Goal: Information Seeking & Learning: Check status

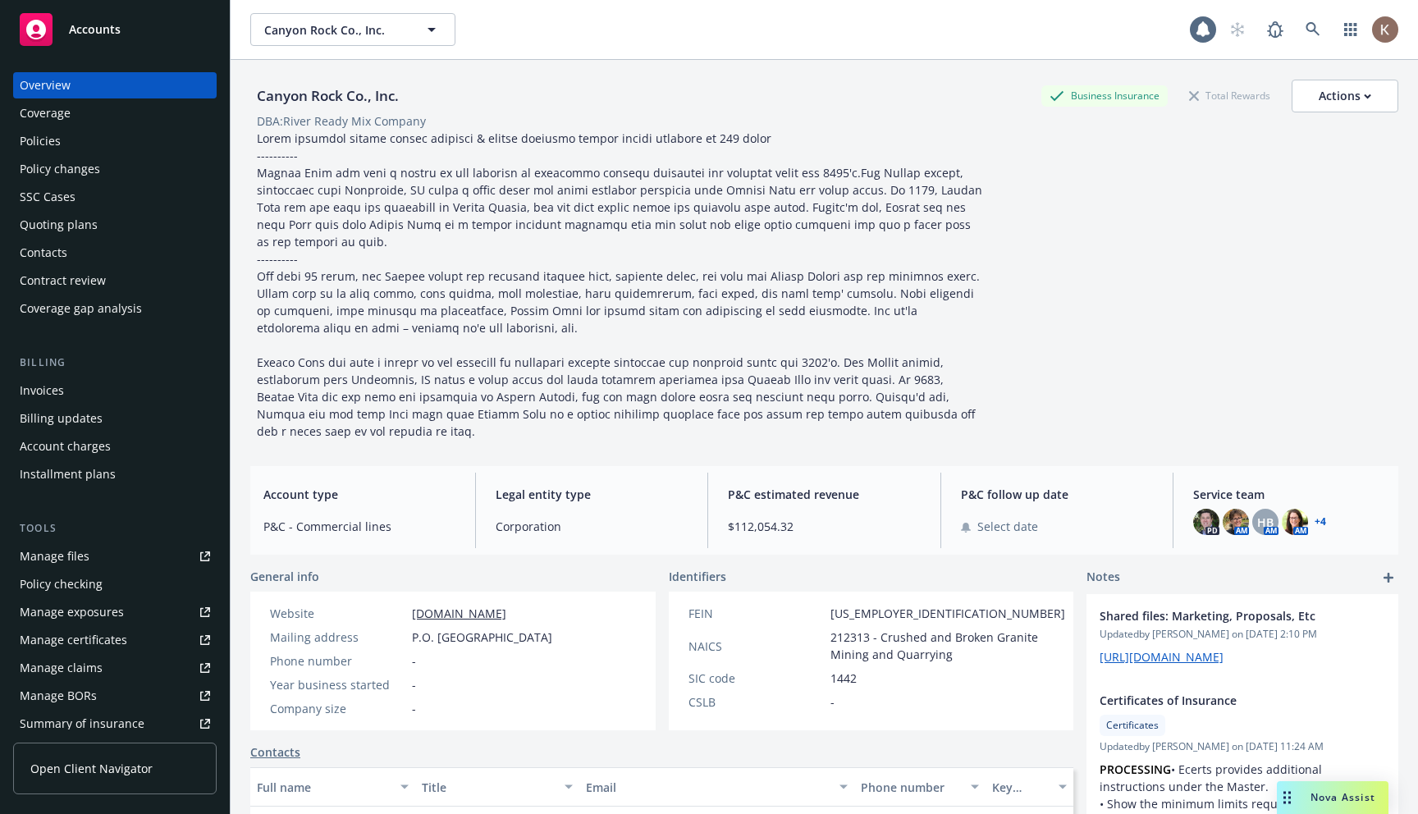
click at [57, 748] on link "Open Client Navigator" at bounding box center [115, 769] width 204 height 52
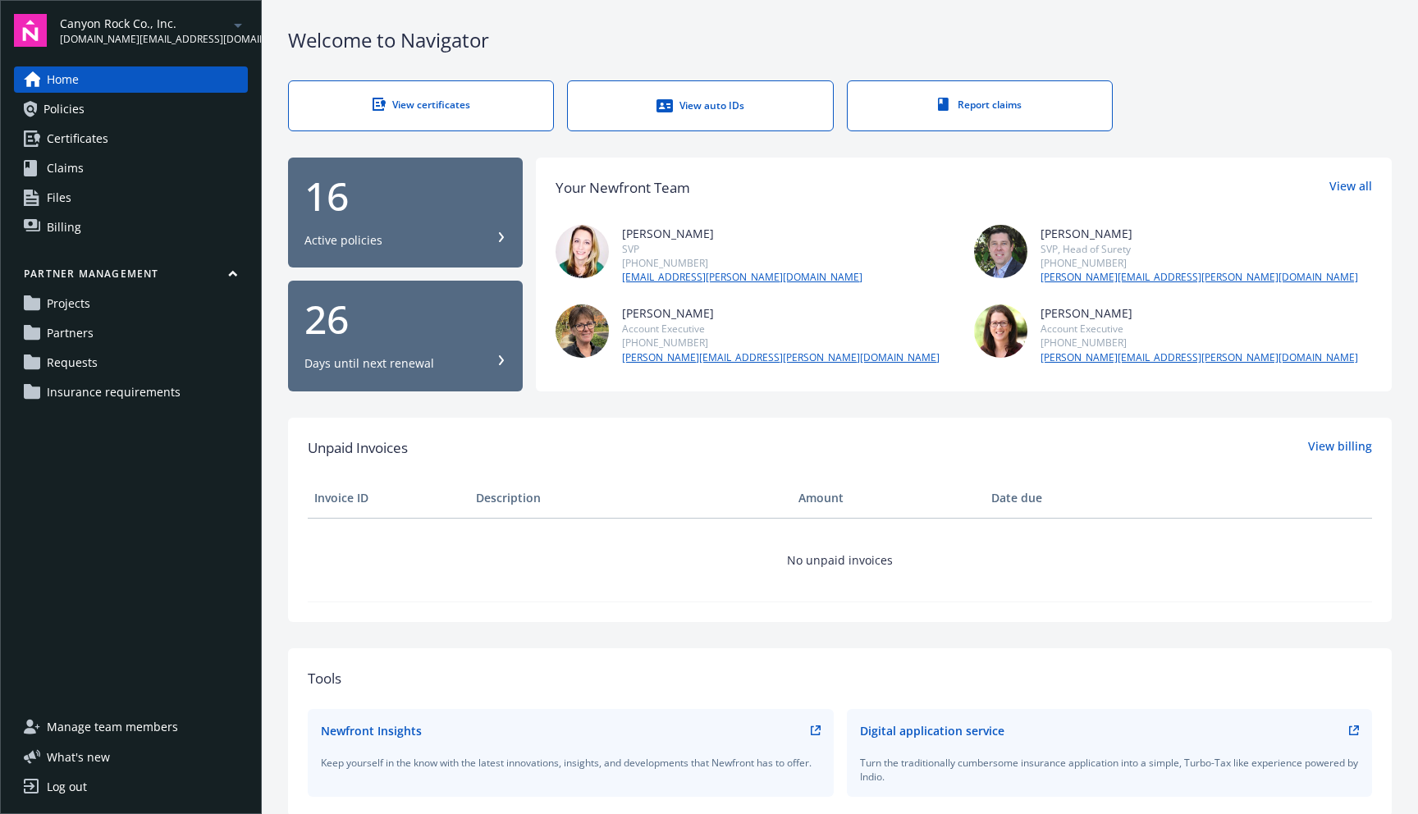
click at [94, 415] on div "Home Policies Certificates Claims Files Billing Partner management Projects Par…" at bounding box center [131, 380] width 234 height 628
click at [128, 397] on span "Insurance requirements" at bounding box center [114, 392] width 134 height 26
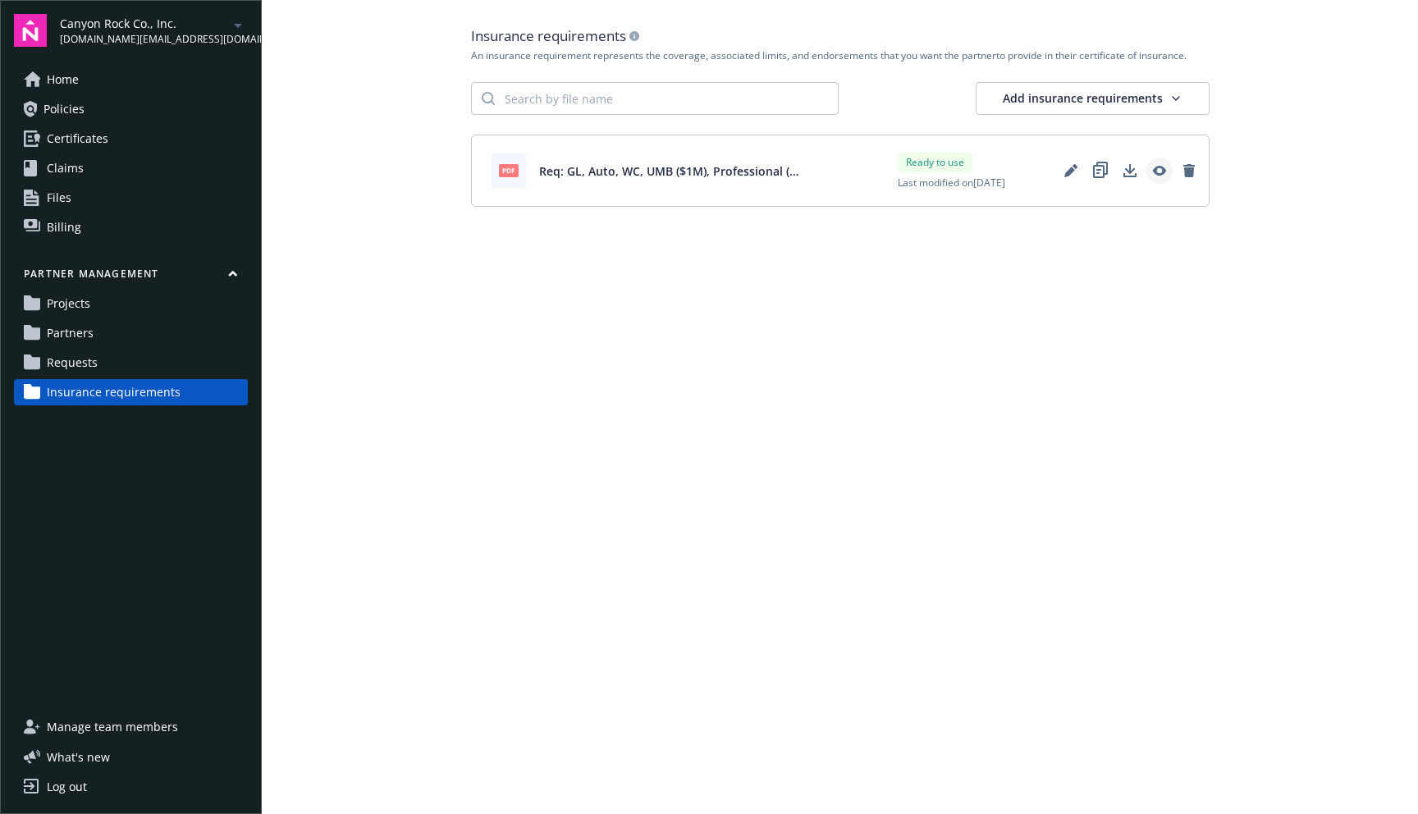
click at [1155, 174] on icon "View" at bounding box center [1159, 170] width 13 height 13
click at [615, 528] on main "Insurance requirements An insurance requirement represents the coverage, associ…" at bounding box center [840, 407] width 1156 height 814
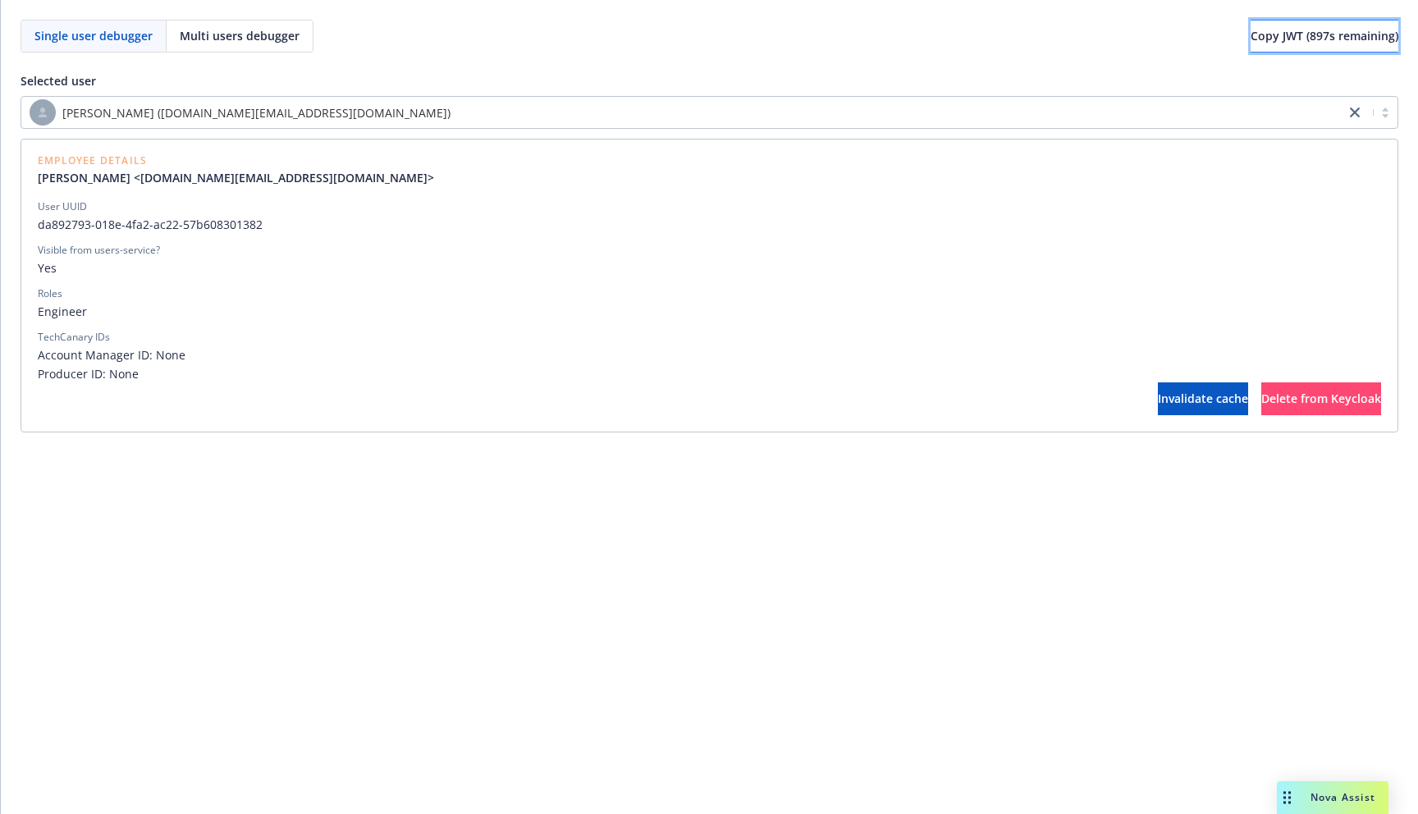
click at [1335, 43] on span "Copy JWT ( 897 s remaining)" at bounding box center [1325, 36] width 148 height 16
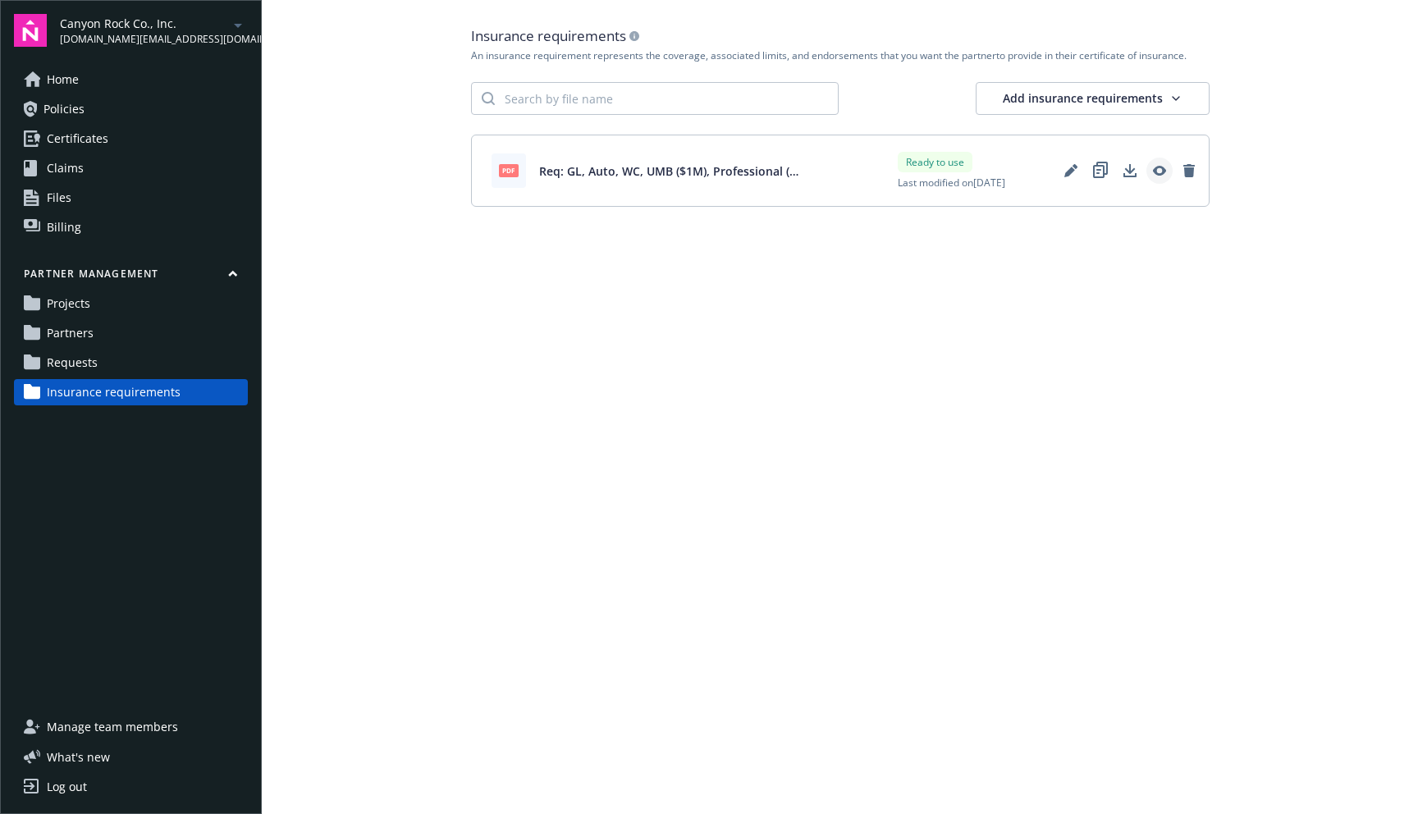
click at [1156, 172] on icon "View" at bounding box center [1158, 171] width 13 height 10
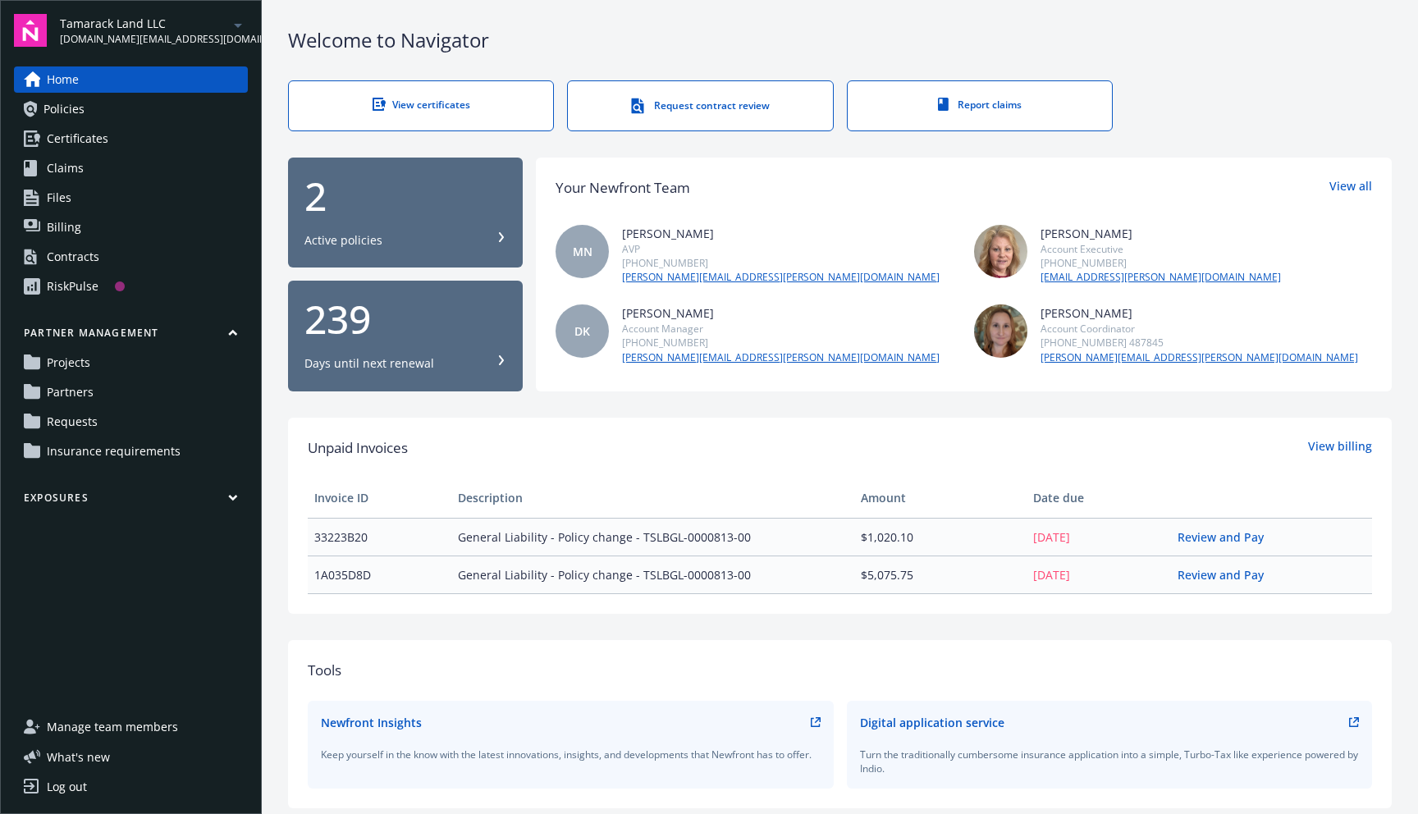
click at [129, 450] on span "Insurance requirements" at bounding box center [114, 451] width 134 height 26
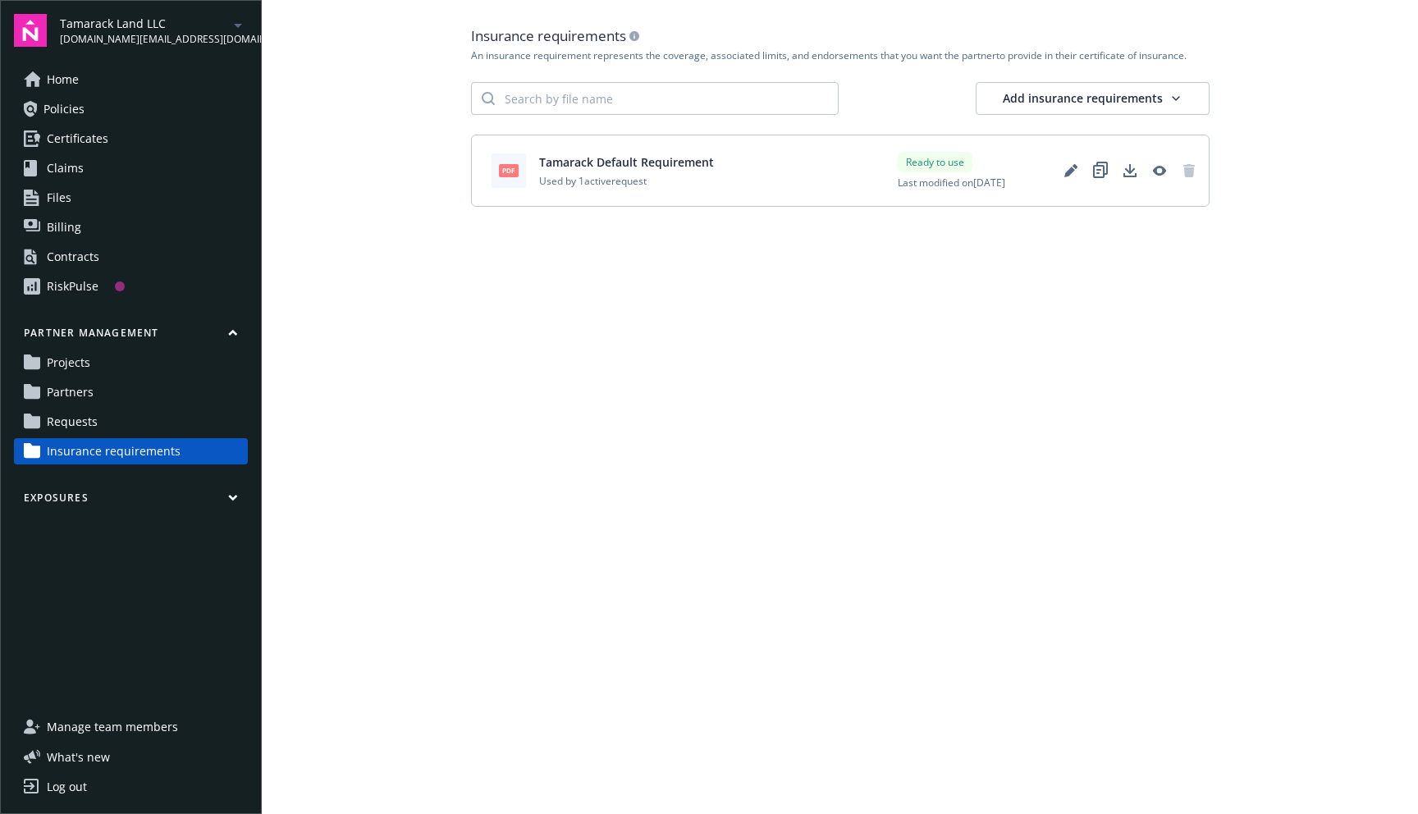
click at [151, 414] on link "Requests" at bounding box center [131, 422] width 234 height 26
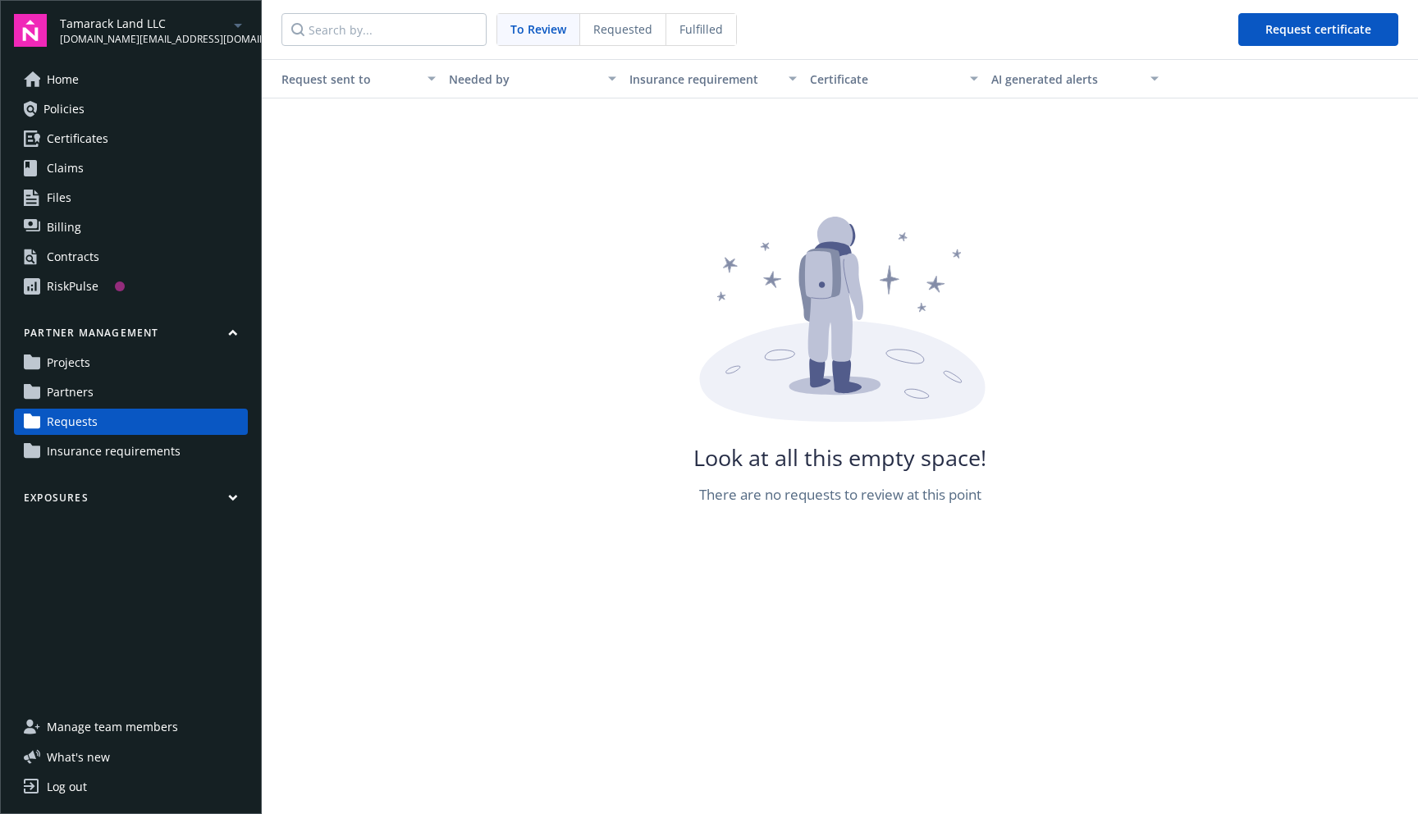
click at [637, 34] on span "Requested" at bounding box center [622, 29] width 59 height 17
click at [703, 34] on span "Fulfilled" at bounding box center [701, 29] width 43 height 17
click at [111, 377] on div "Partner management Projects Partners Requests Insurance requirements" at bounding box center [131, 395] width 234 height 139
click at [105, 390] on link "Partners" at bounding box center [131, 392] width 234 height 26
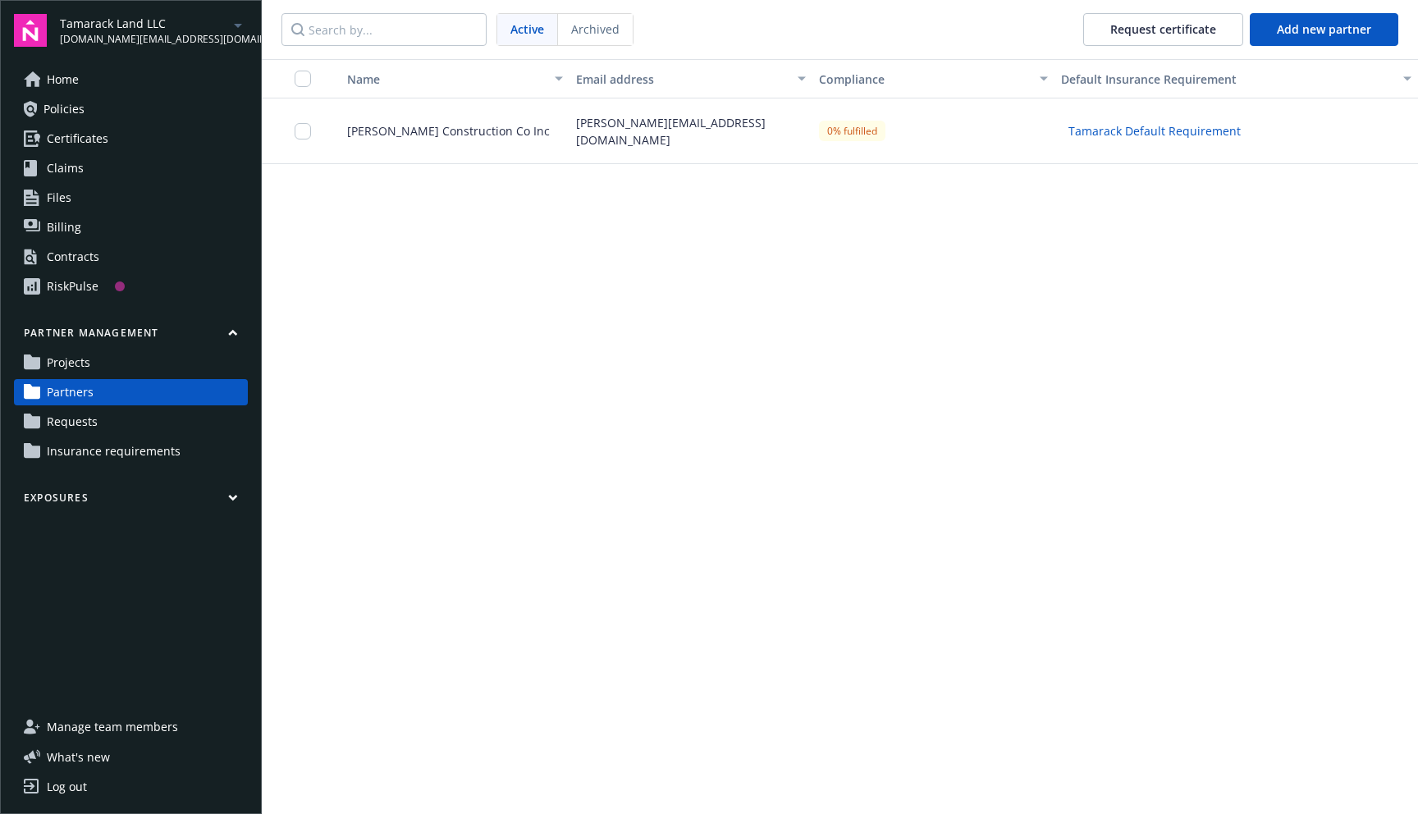
click at [651, 152] on div "Taylor@campbellcci.com" at bounding box center [691, 131] width 242 height 66
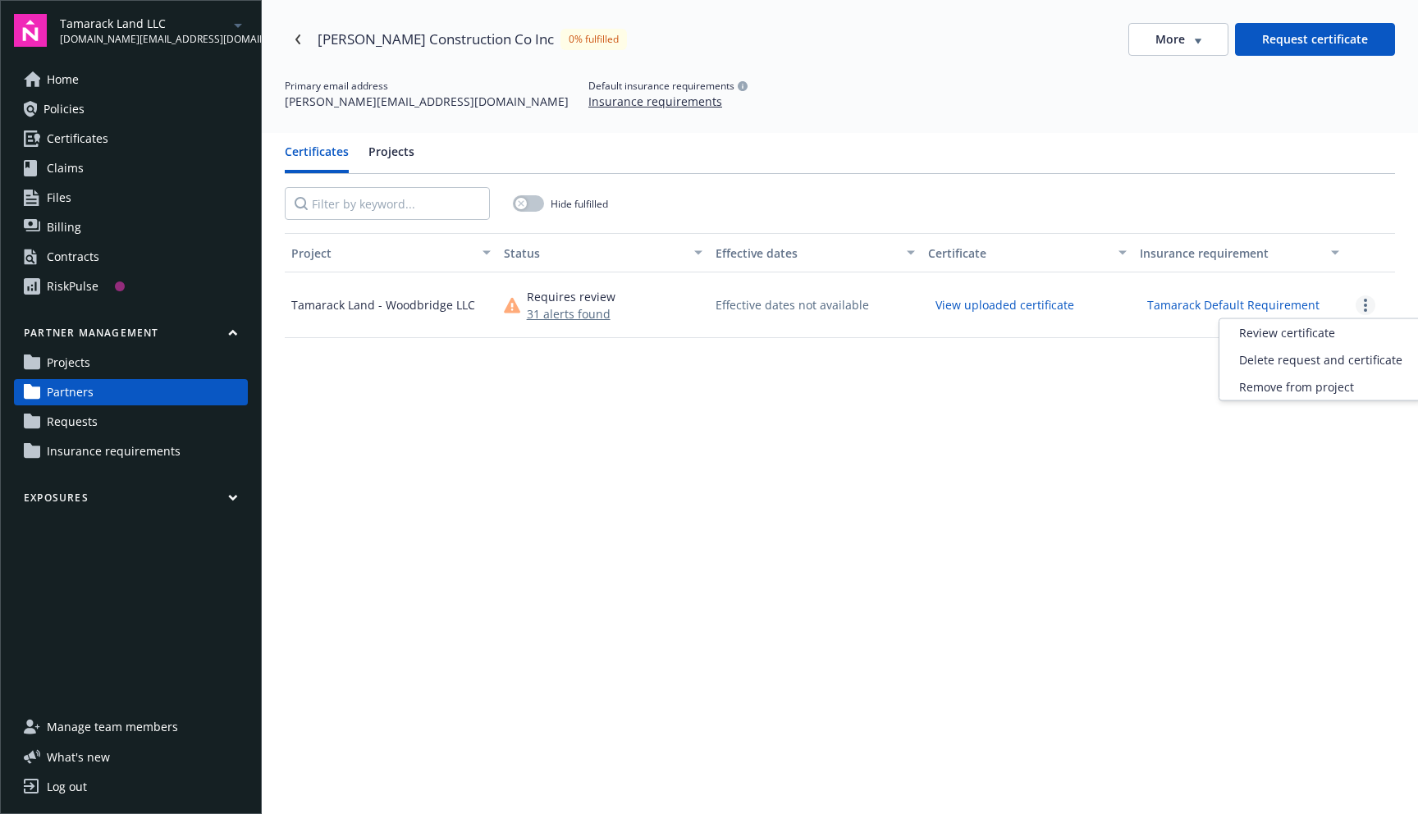
click at [1367, 308] on link "more" at bounding box center [1366, 305] width 20 height 20
click at [876, 463] on div "Project Status Effective dates Certificate Insurance requirement Tamarack Land …" at bounding box center [840, 610] width 1110 height 755
click at [559, 314] on button "31 alerts found" at bounding box center [571, 313] width 89 height 17
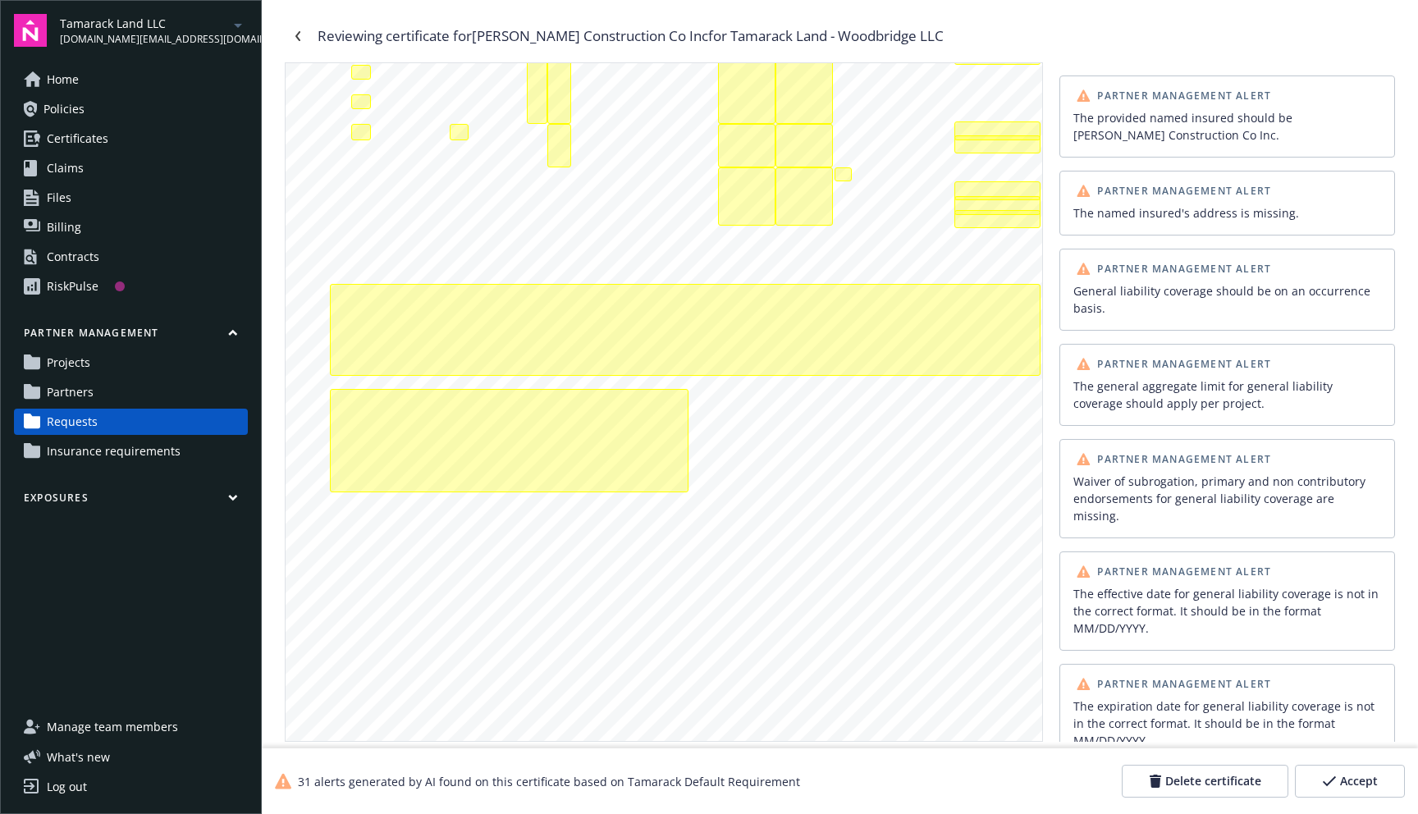
scroll to position [178, 0]
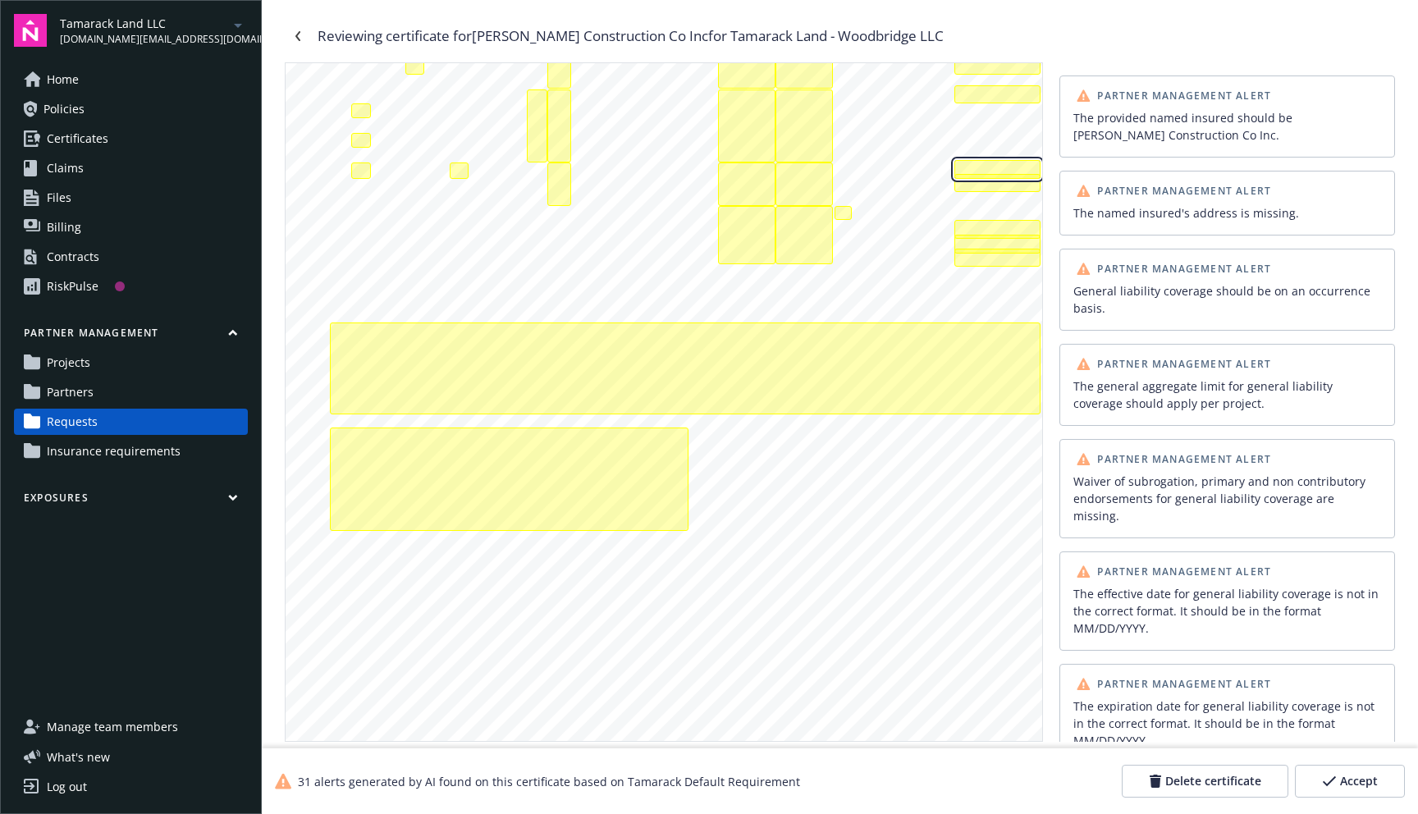
click at [984, 164] on div "The aggregate limit, each occurrence limit for umbrella liability coverage shou…" at bounding box center [997, 169] width 86 height 18
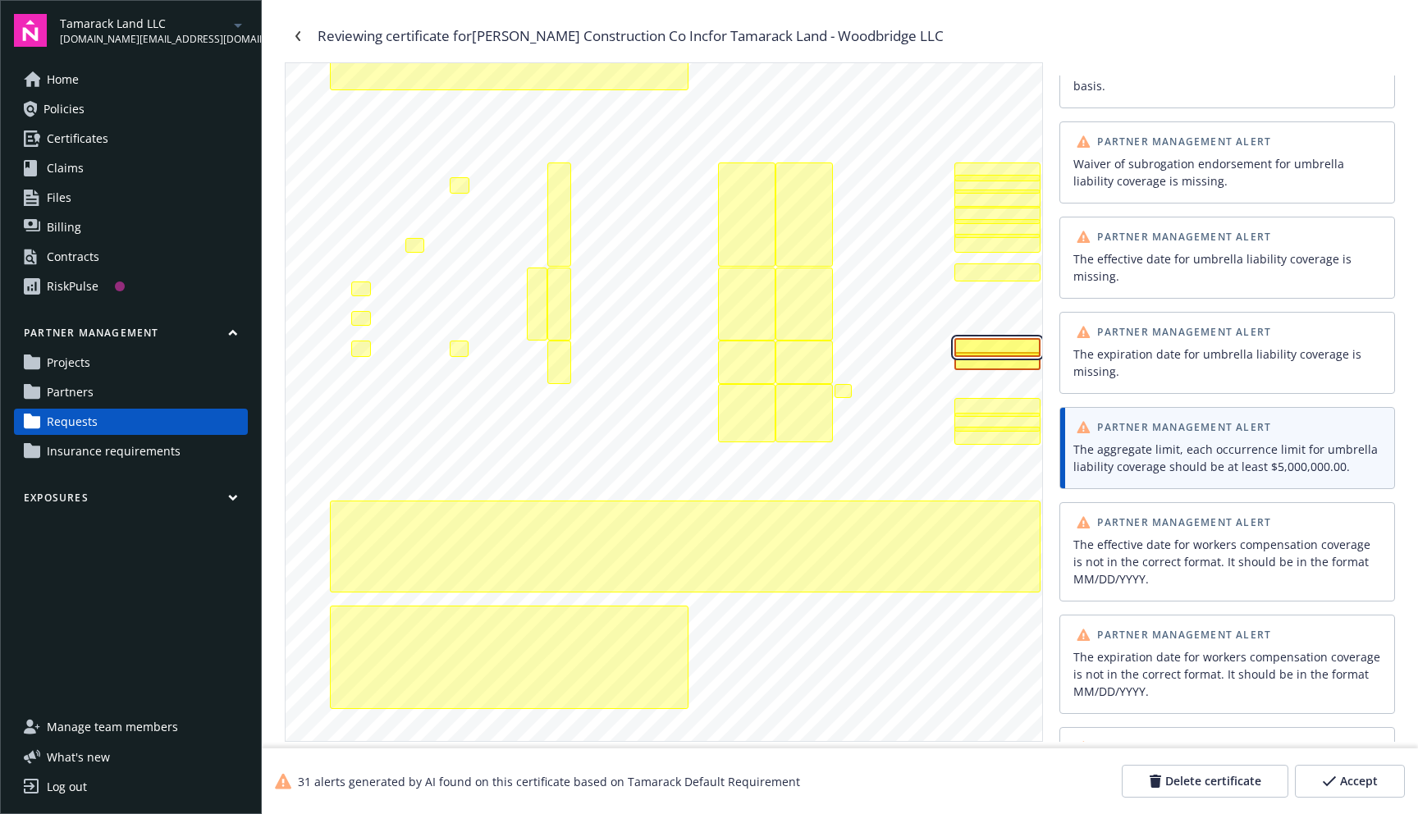
scroll to position [1776, 0]
click at [1054, 38] on div "Reviewing certificate for Campbell Construction Co Inc for Tamarack Land - Wood…" at bounding box center [840, 36] width 1110 height 26
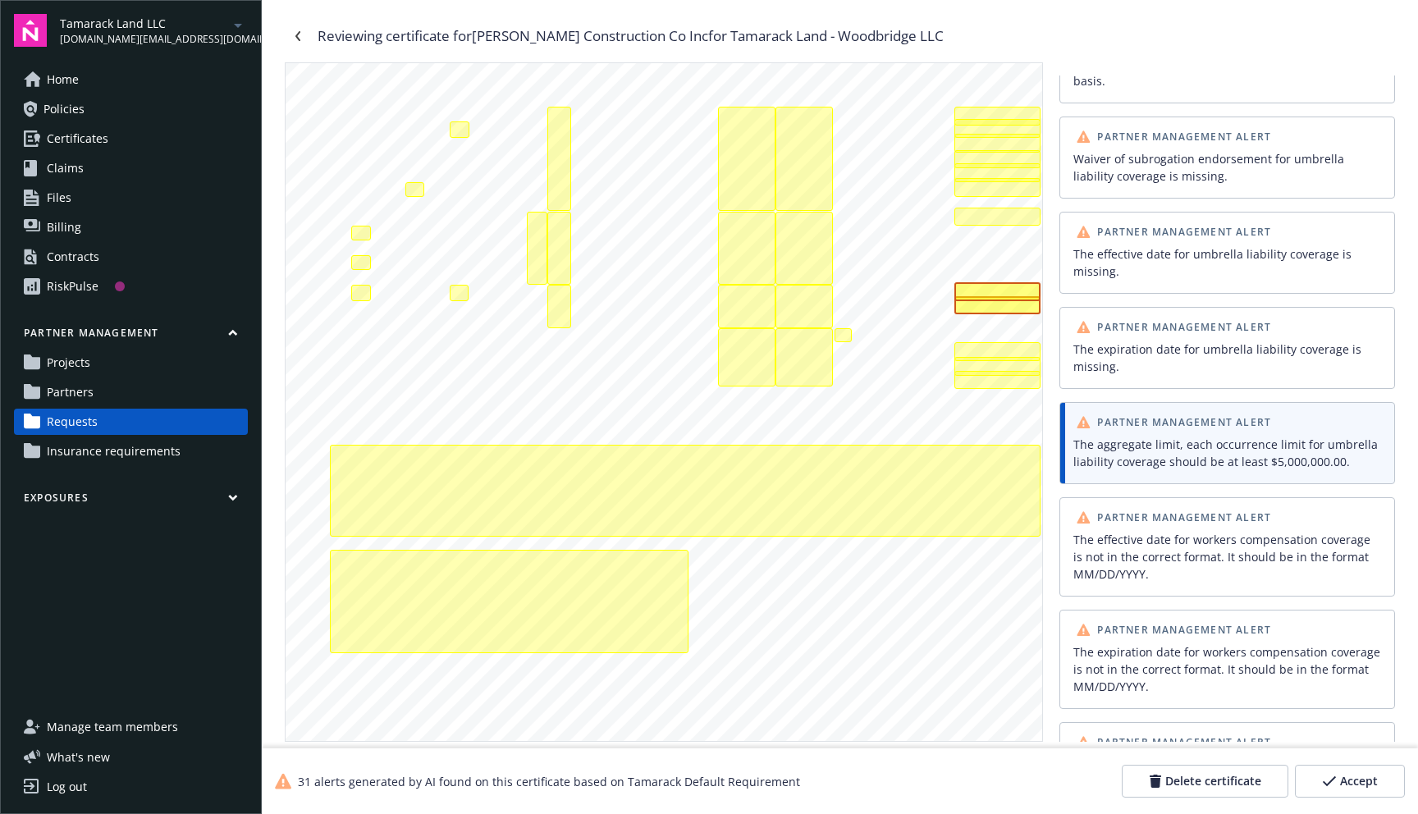
scroll to position [57, 0]
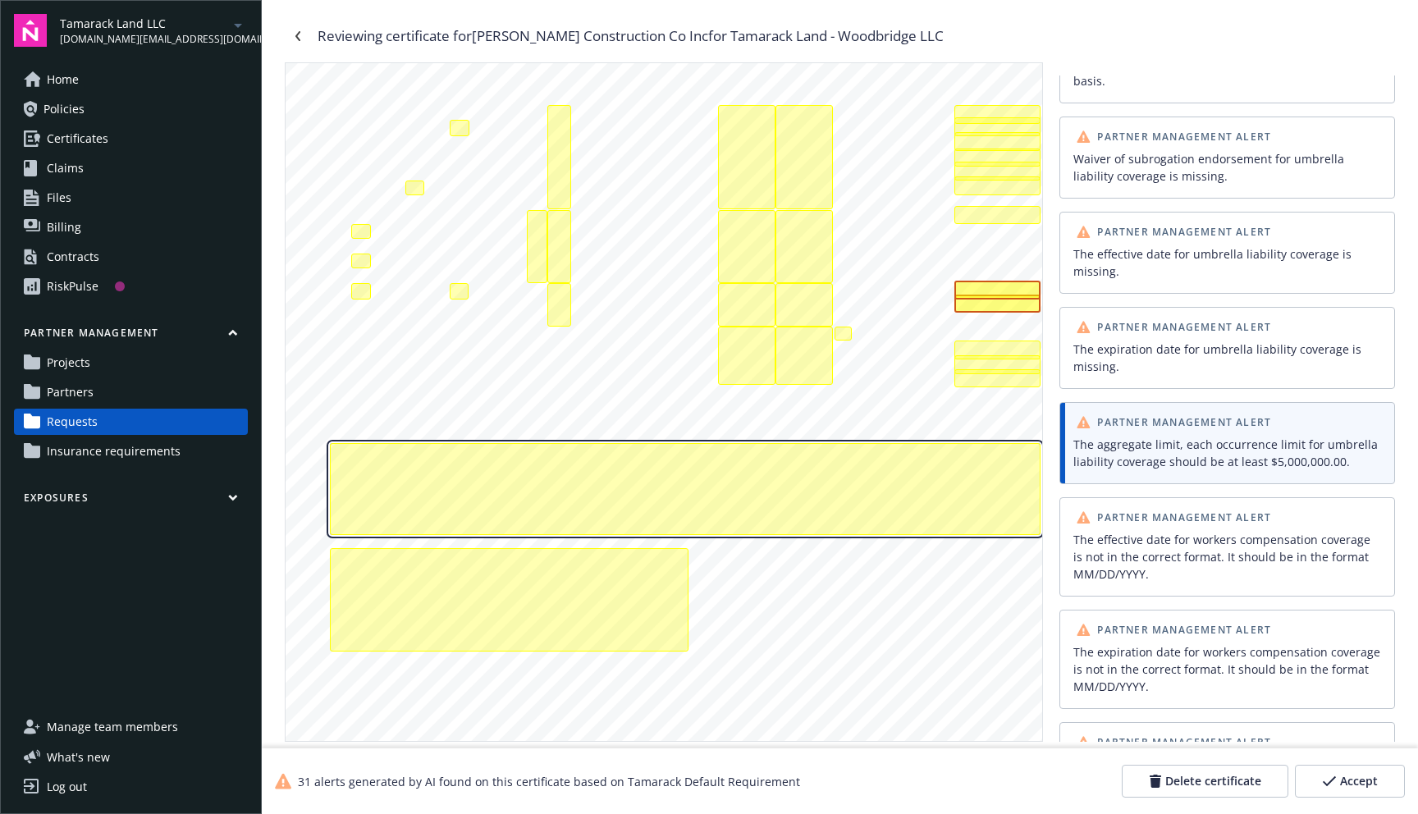
click at [646, 492] on div "Waiver of subrogation, primary and non contributory endorsements for general li…" at bounding box center [685, 489] width 711 height 92
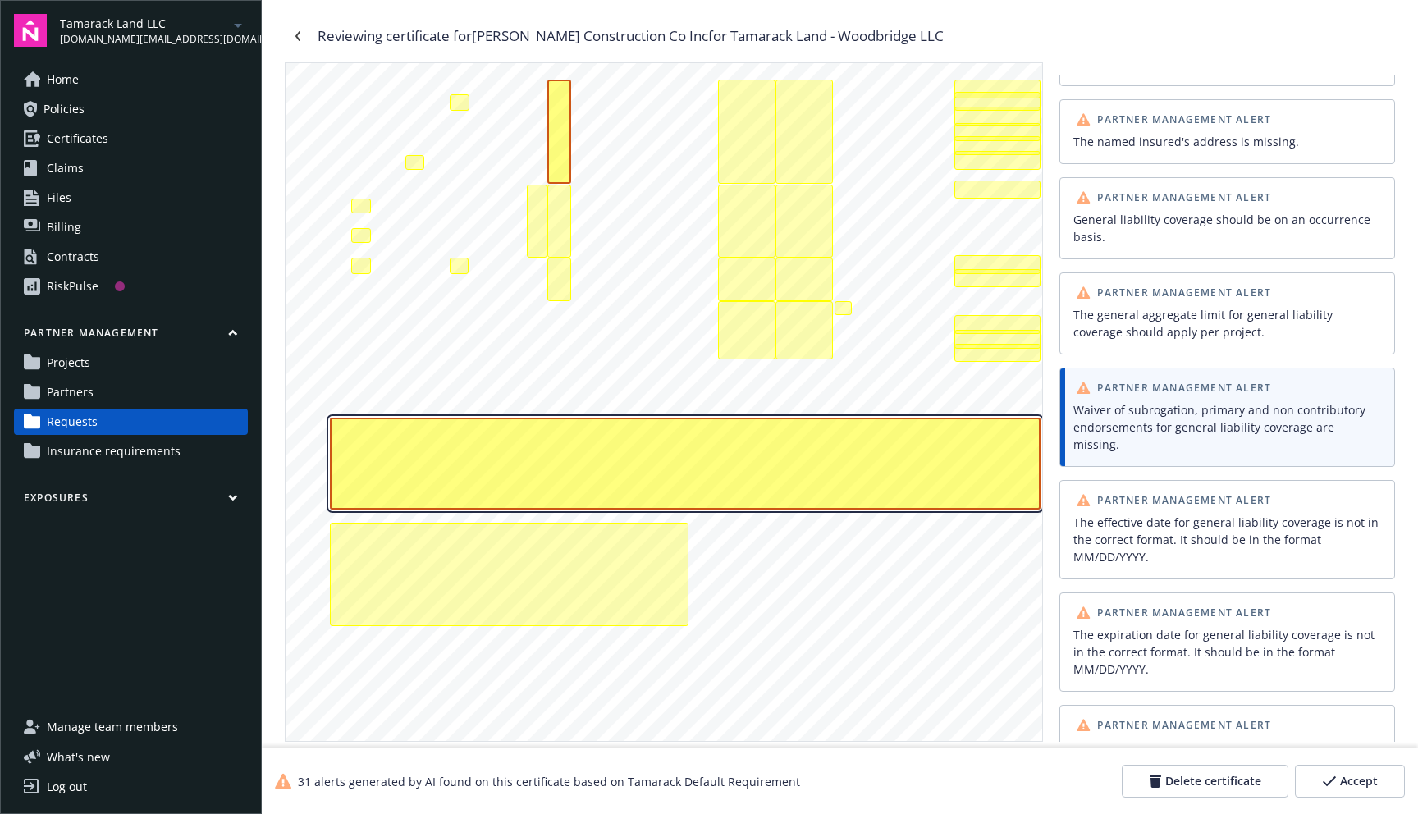
scroll to position [87, 0]
